Goal: Navigation & Orientation: Find specific page/section

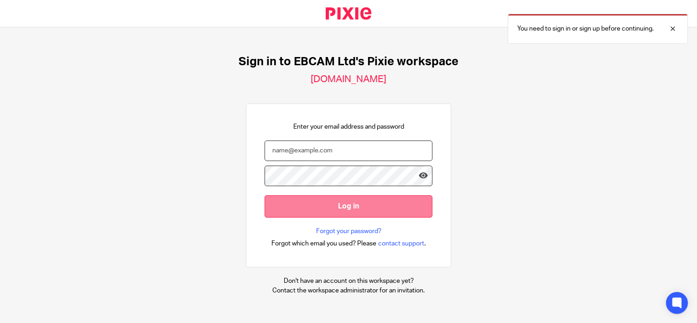
type input "[EMAIL_ADDRESS][DOMAIN_NAME]"
click at [337, 198] on input "Log in" at bounding box center [349, 206] width 168 height 22
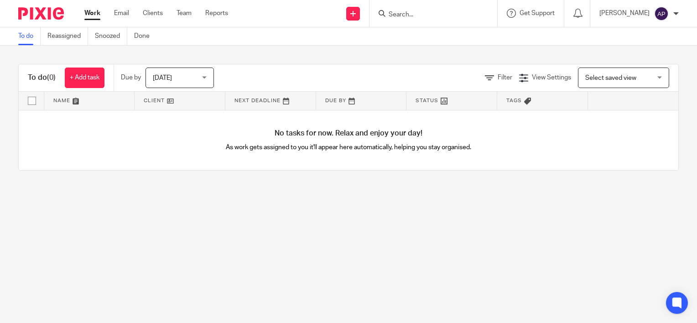
click at [138, 12] on ul "Work Email Clients Team Reports" at bounding box center [162, 13] width 157 height 9
click at [141, 13] on ul "Work Email Clients Team Reports" at bounding box center [162, 13] width 157 height 9
click at [145, 14] on link "Clients" at bounding box center [153, 13] width 20 height 9
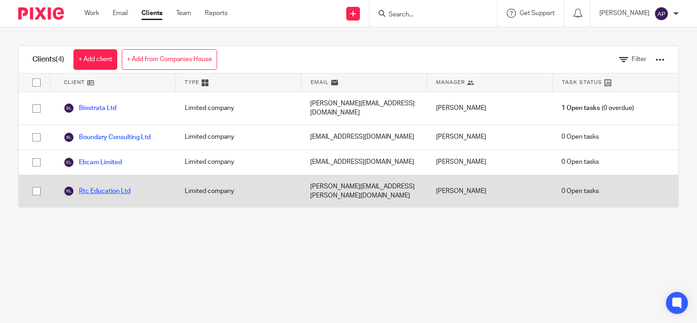
click at [104, 186] on link "Rtc Education Ltd" at bounding box center [96, 191] width 67 height 11
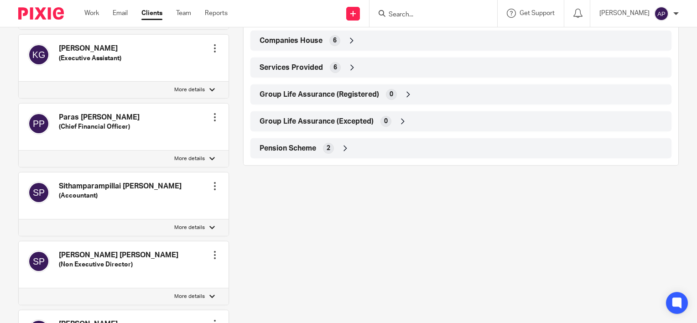
scroll to position [410, 0]
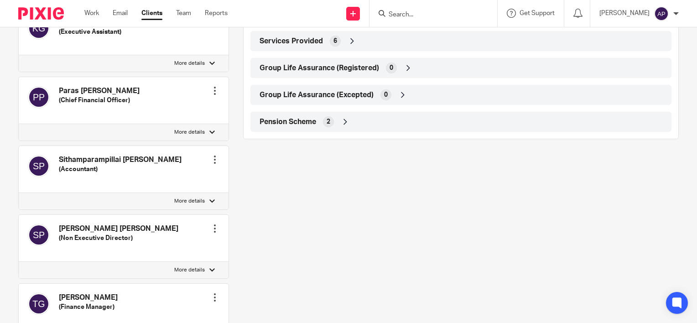
click at [342, 126] on icon at bounding box center [345, 121] width 9 height 9
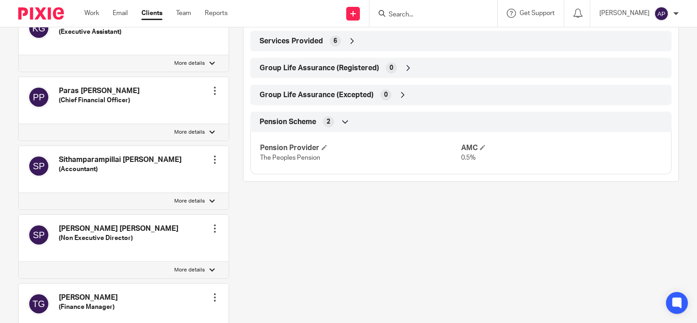
click at [349, 129] on div "Pension Scheme 2" at bounding box center [460, 122] width 407 height 16
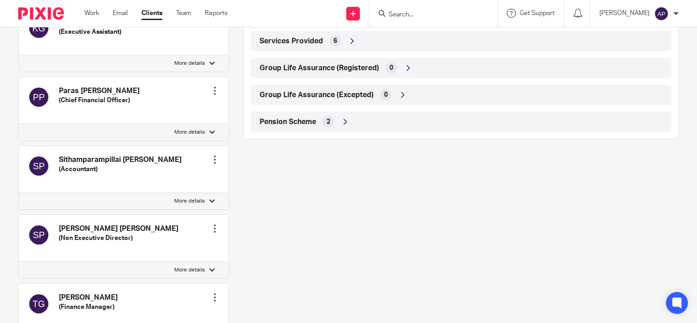
click at [410, 99] on div "Group Life Assurance (Excepted) 0" at bounding box center [460, 95] width 407 height 16
click at [353, 46] on icon at bounding box center [352, 40] width 9 height 9
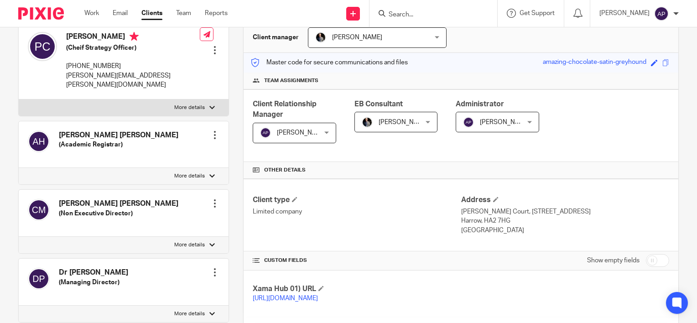
scroll to position [0, 0]
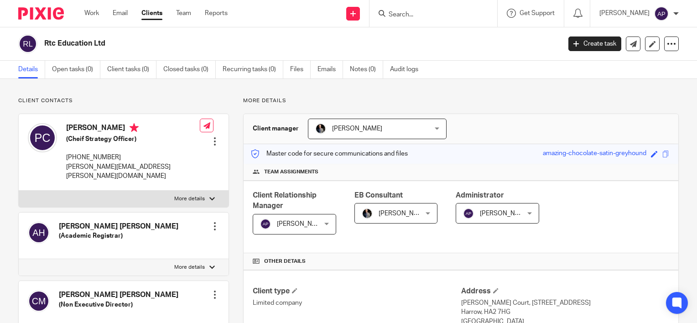
click at [210, 137] on div at bounding box center [214, 141] width 9 height 9
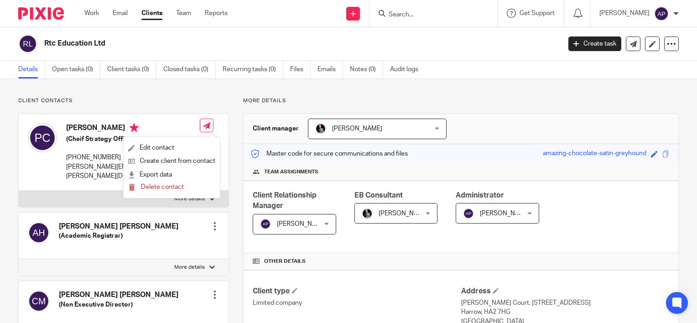
click at [210, 137] on div at bounding box center [214, 141] width 9 height 9
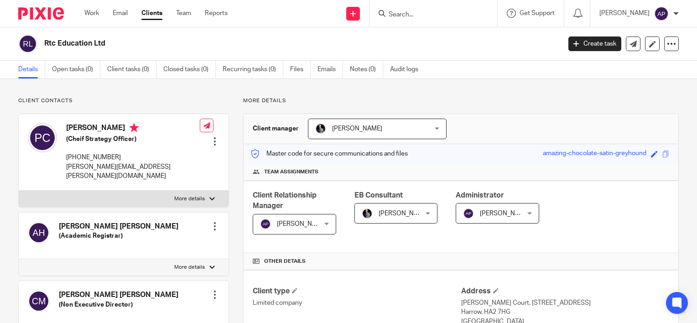
click at [212, 222] on div at bounding box center [214, 226] width 9 height 9
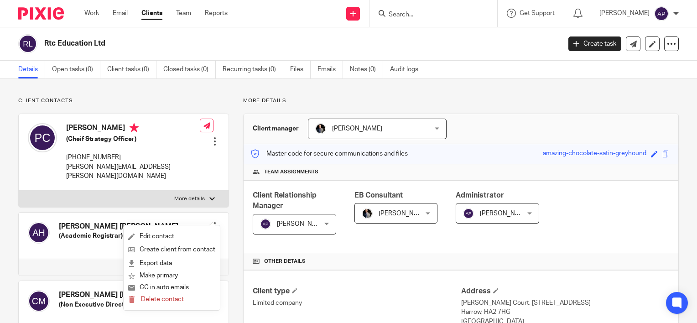
click at [213, 222] on div at bounding box center [214, 226] width 9 height 9
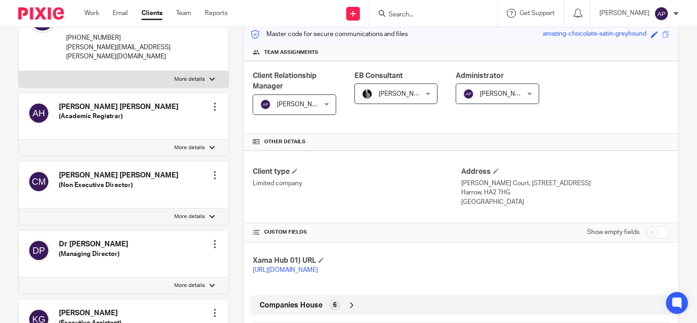
scroll to position [46, 0]
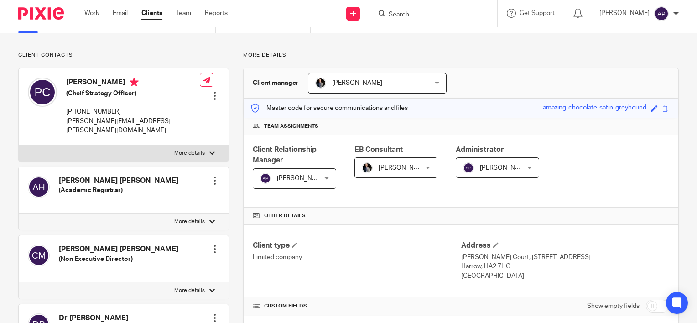
click at [210, 176] on div at bounding box center [214, 180] width 9 height 9
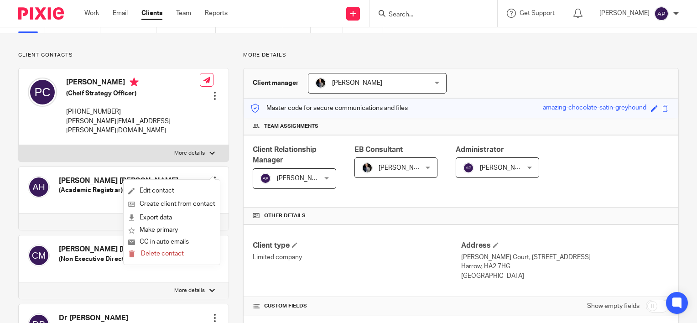
click at [211, 176] on div at bounding box center [214, 180] width 9 height 9
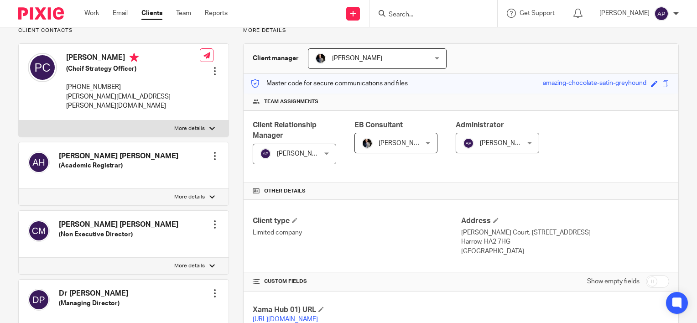
scroll to position [0, 0]
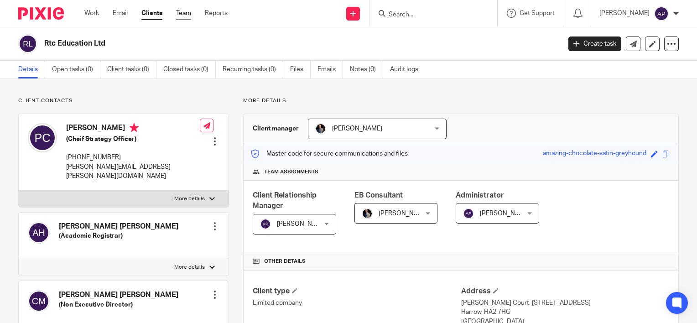
click at [187, 14] on link "Team" at bounding box center [183, 13] width 15 height 9
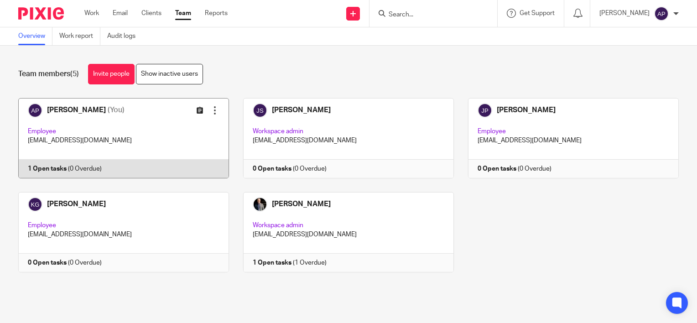
click at [197, 110] on icon at bounding box center [200, 110] width 7 height 7
